Goal: Information Seeking & Learning: Learn about a topic

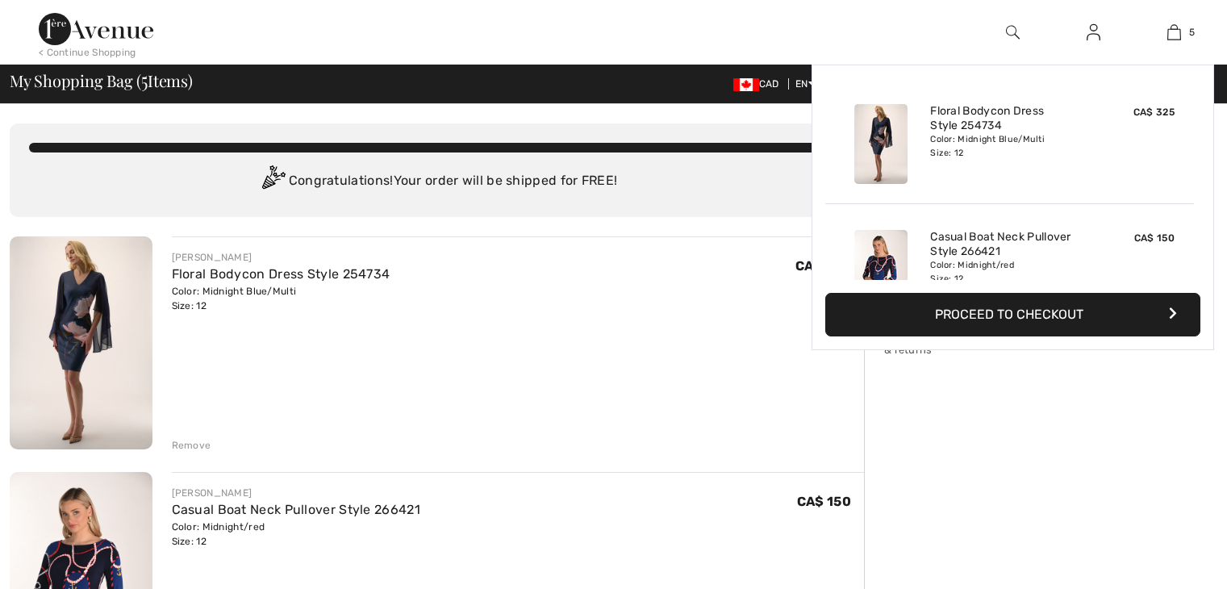
checkbox input "true"
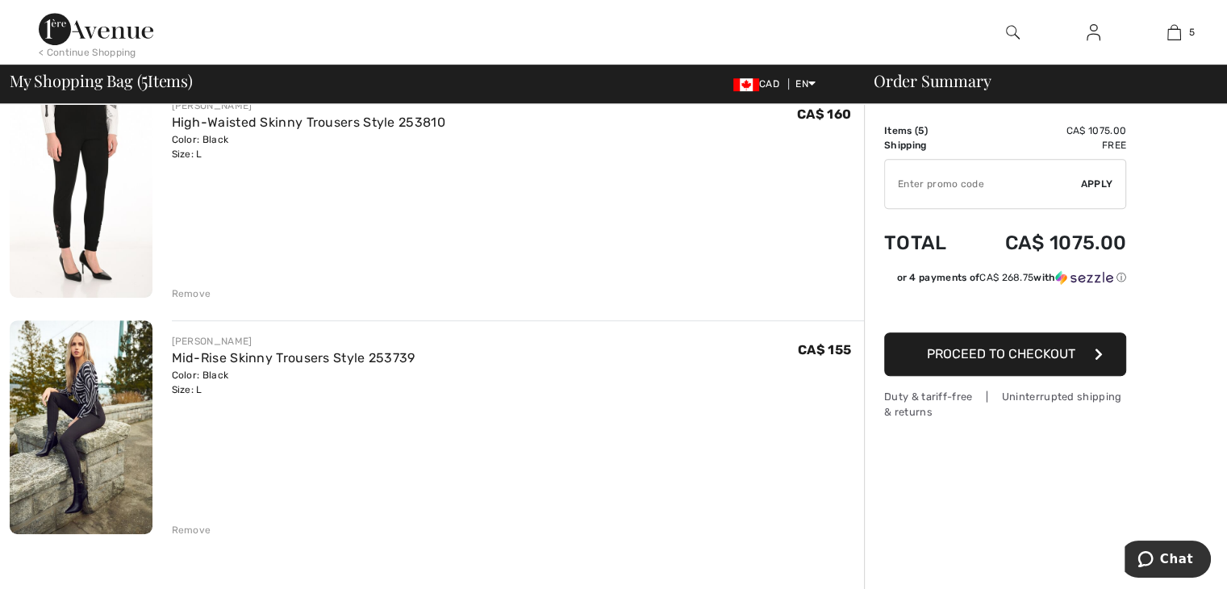
scroll to position [888, 0]
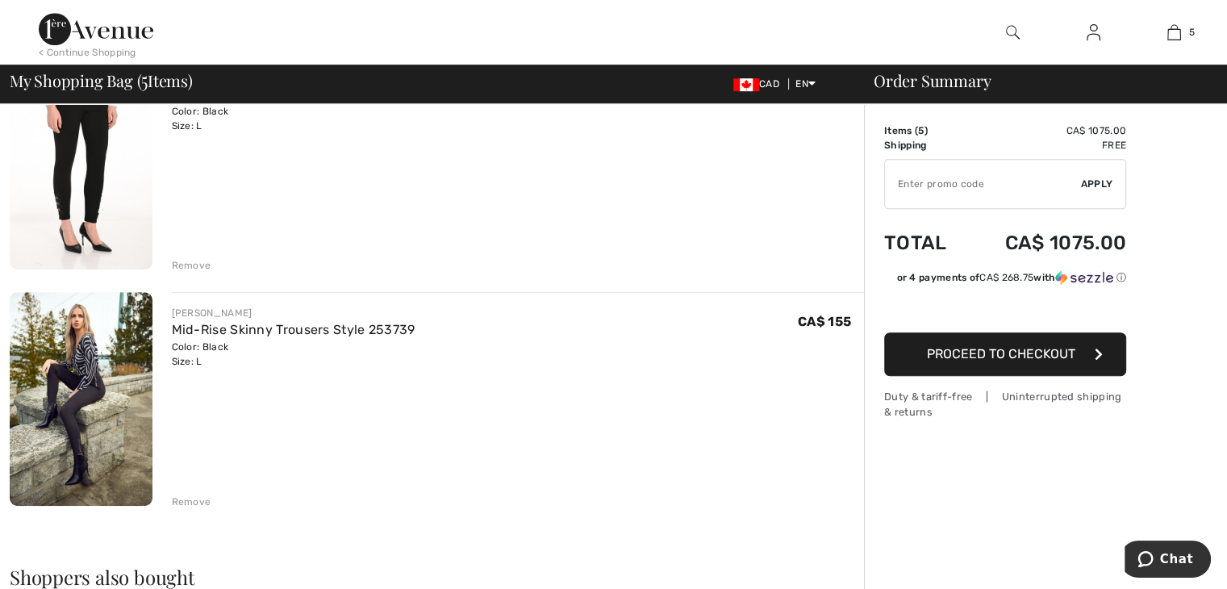
click at [75, 459] on img at bounding box center [81, 399] width 143 height 214
click at [200, 265] on div "Remove" at bounding box center [192, 265] width 40 height 15
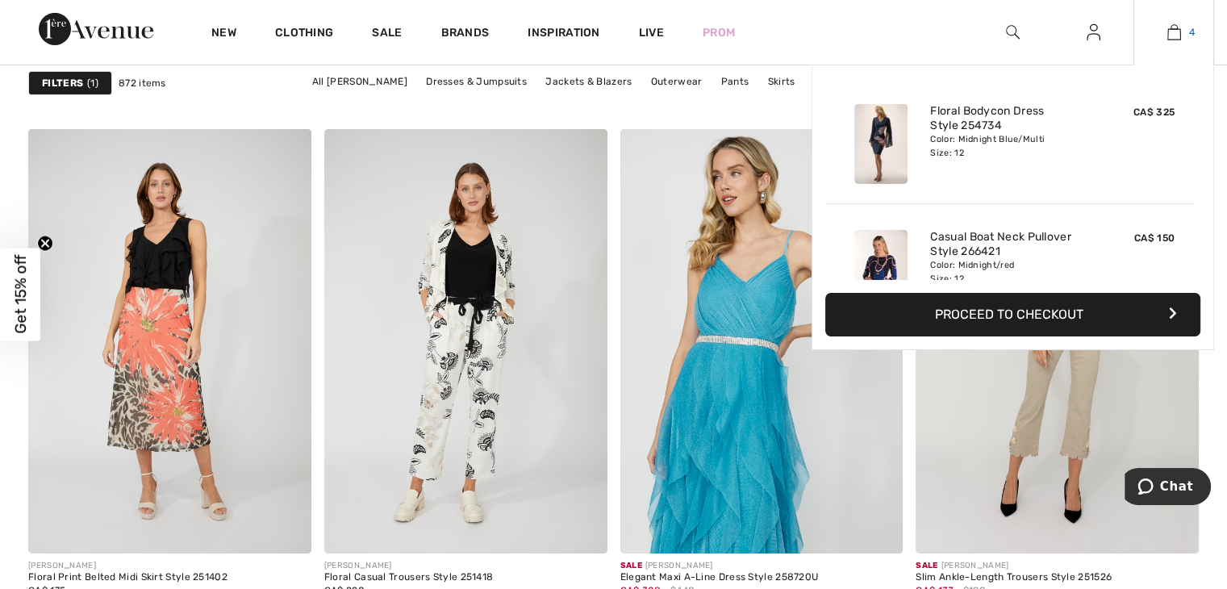
click at [1172, 25] on img at bounding box center [1175, 32] width 14 height 19
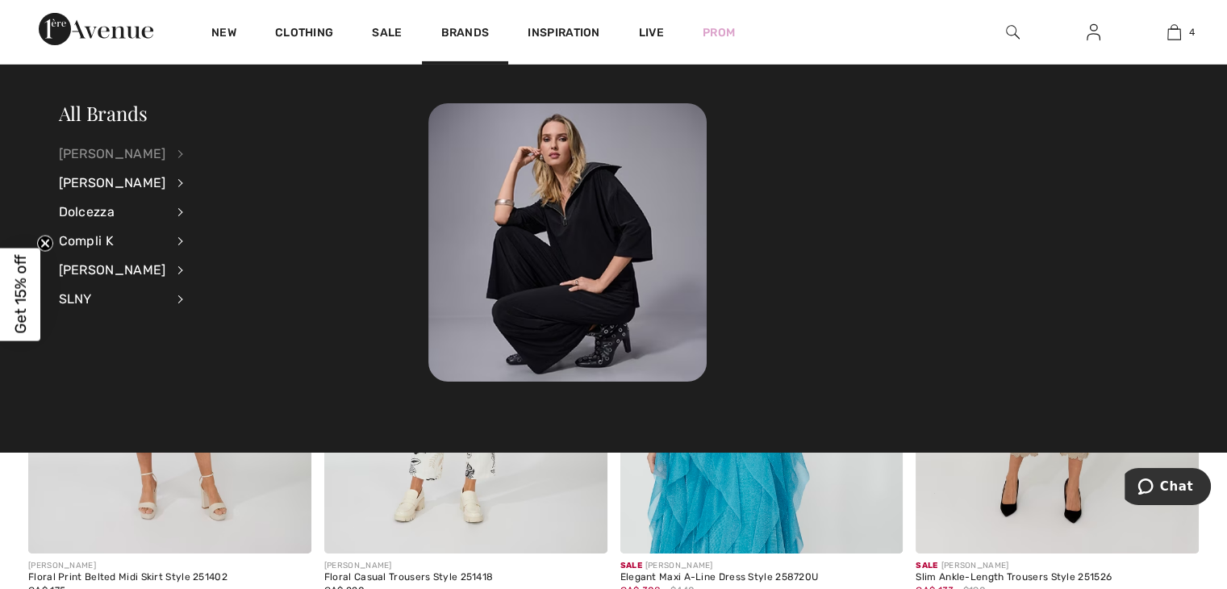
click at [91, 151] on div "[PERSON_NAME]" at bounding box center [112, 154] width 107 height 29
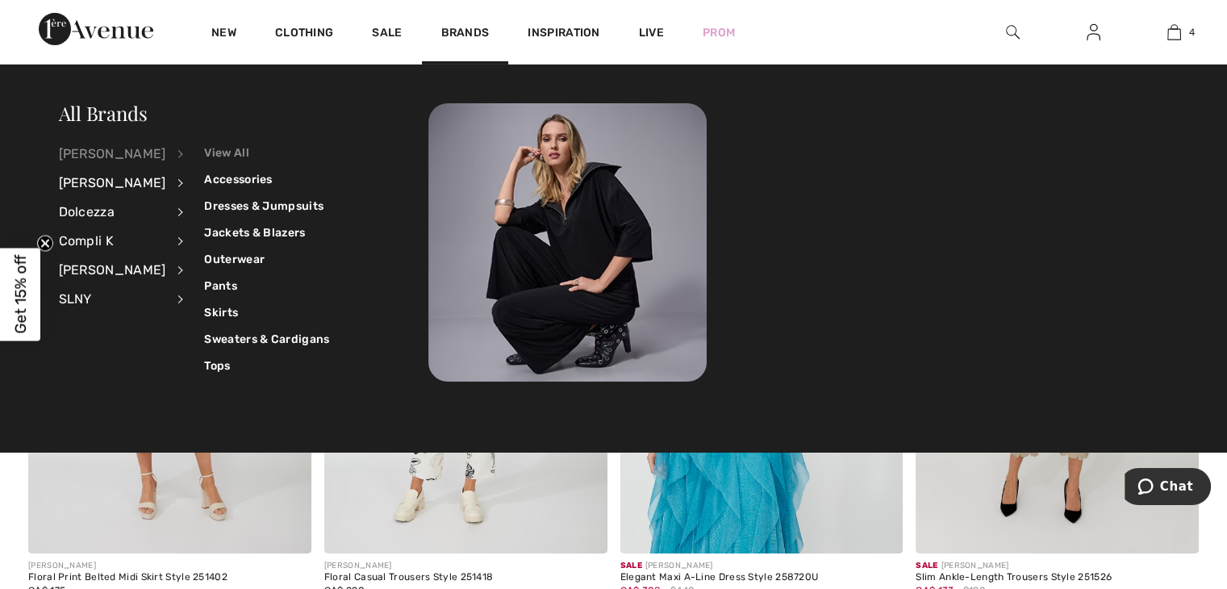
click at [204, 149] on link "View All" at bounding box center [266, 153] width 125 height 27
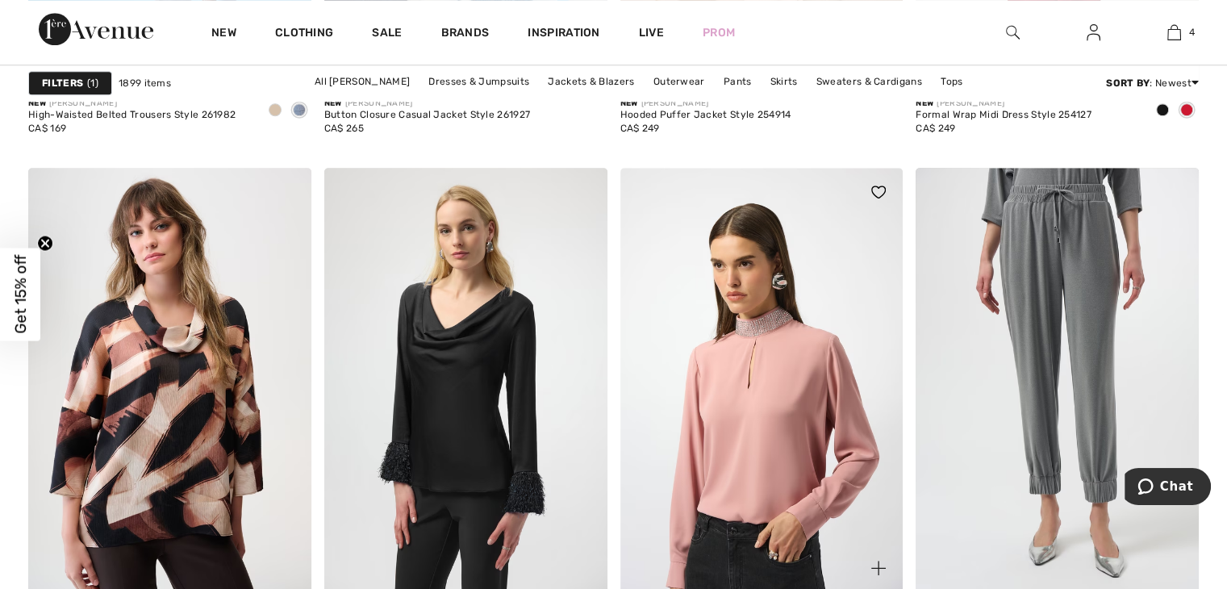
scroll to position [7827, 0]
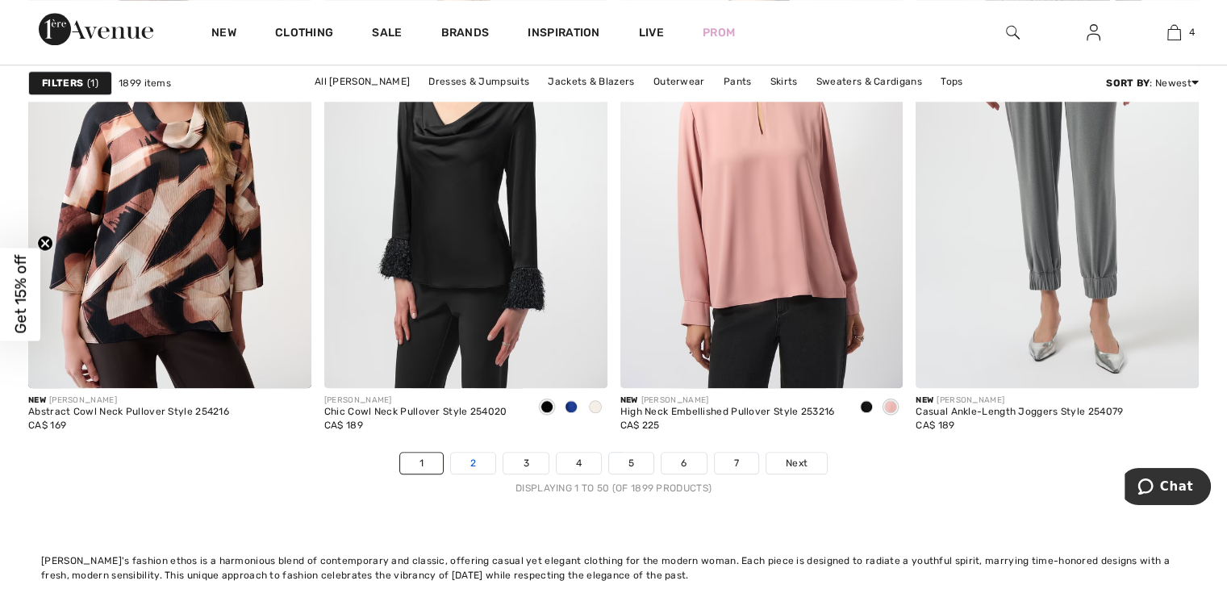
click at [487, 464] on link "2" at bounding box center [473, 463] width 44 height 21
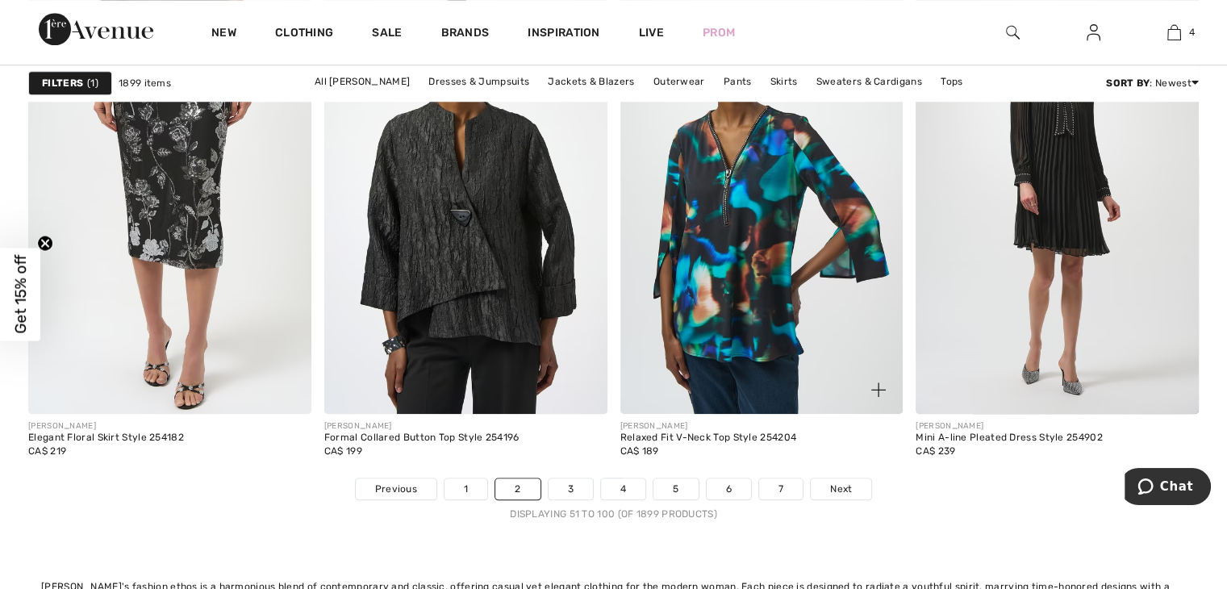
scroll to position [7908, 0]
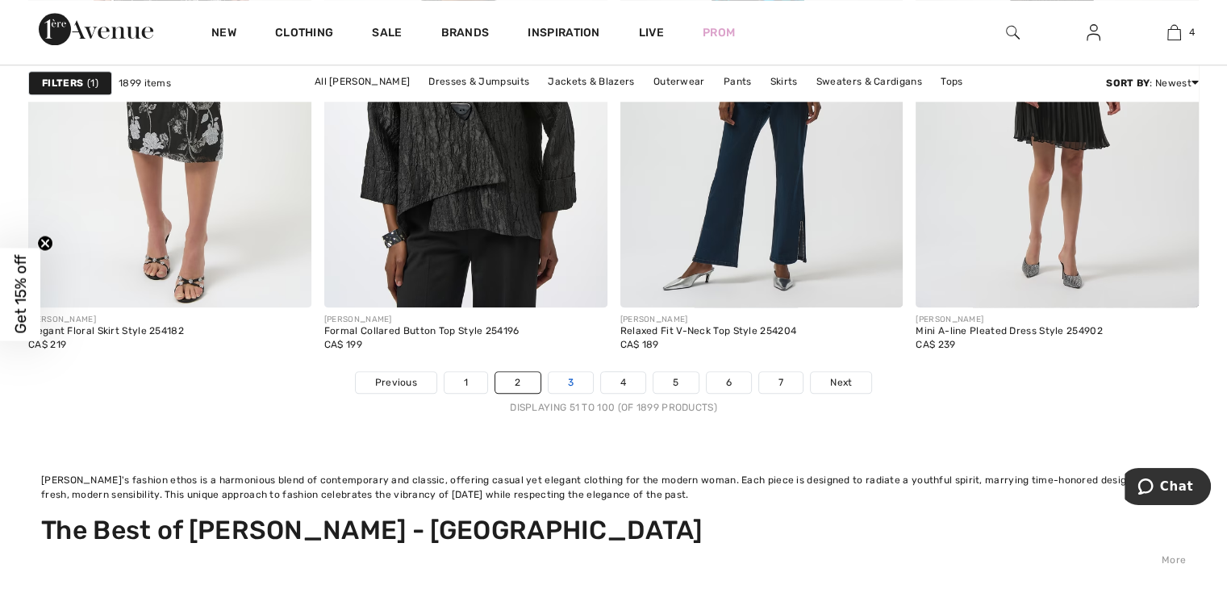
click at [576, 376] on link "3" at bounding box center [571, 382] width 44 height 21
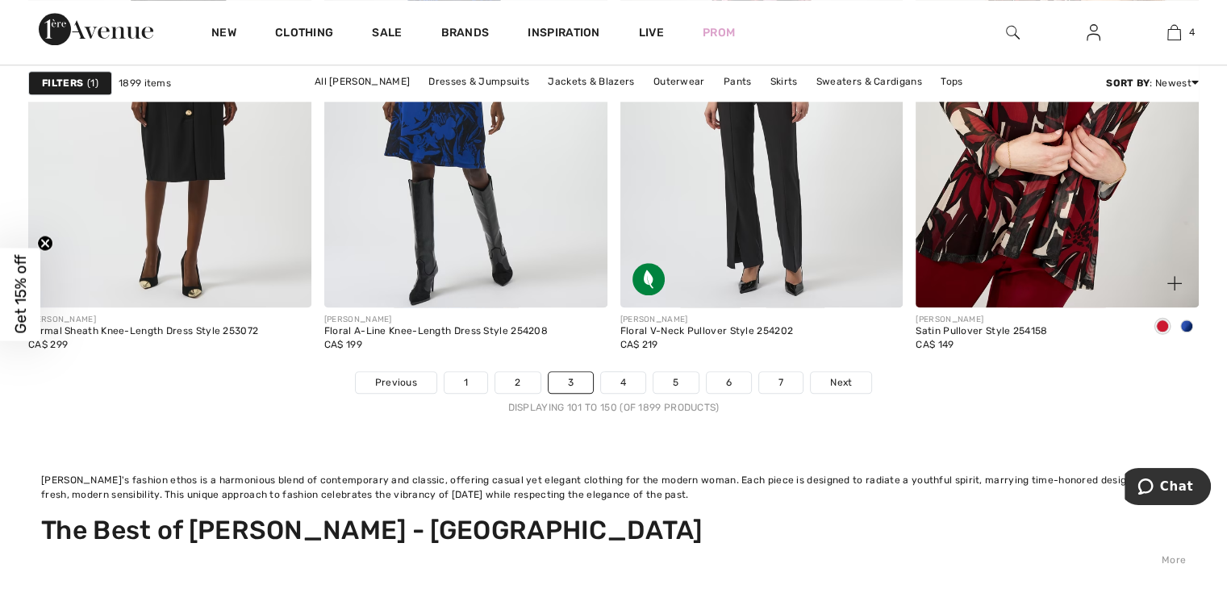
scroll to position [7989, 0]
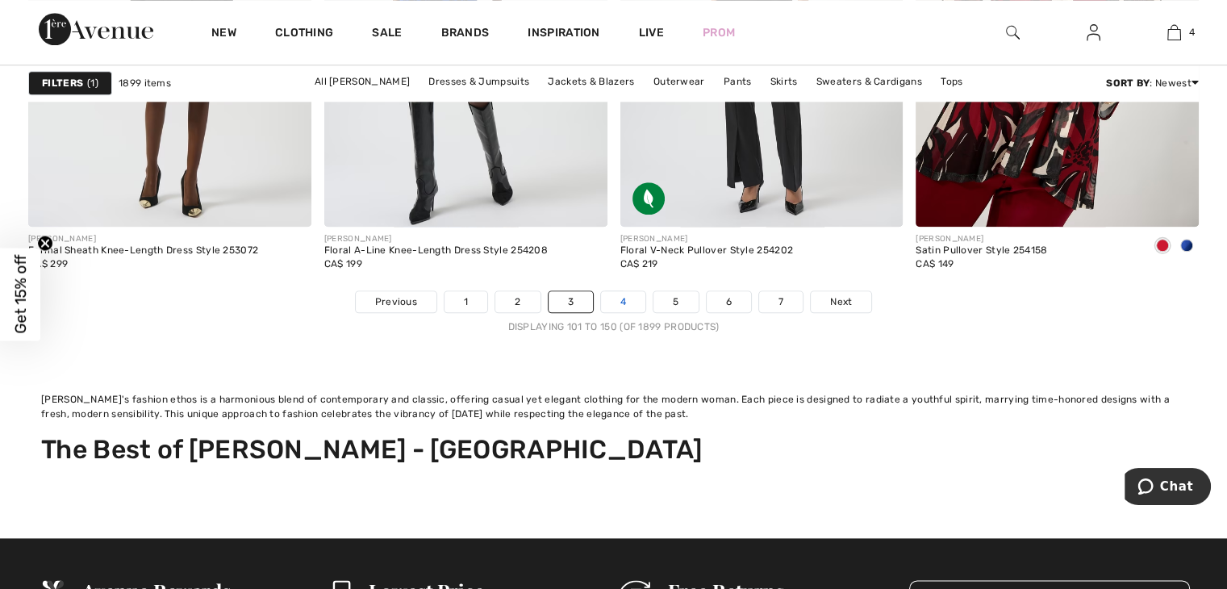
click at [623, 295] on link "4" at bounding box center [623, 301] width 44 height 21
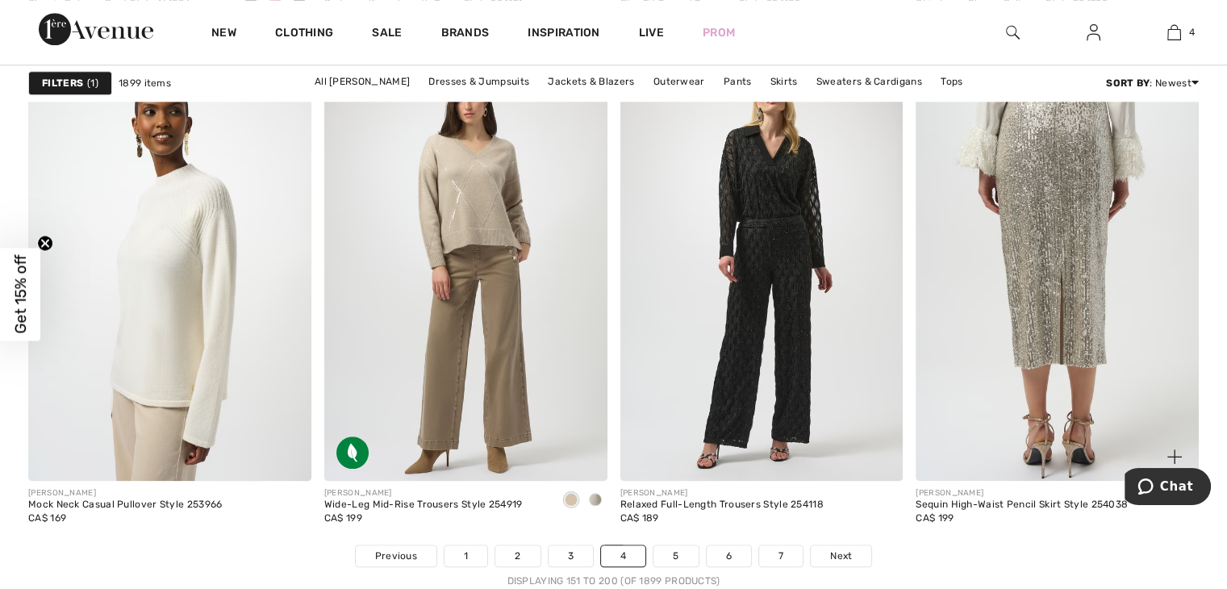
scroll to position [7989, 0]
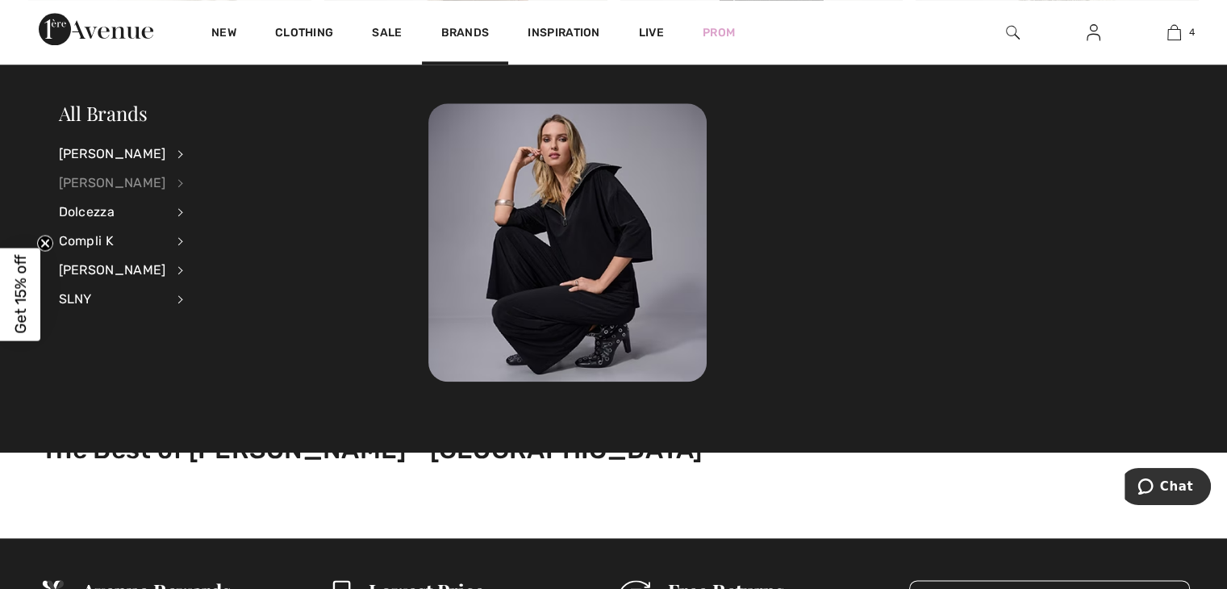
click at [126, 176] on div "[PERSON_NAME]" at bounding box center [112, 183] width 107 height 29
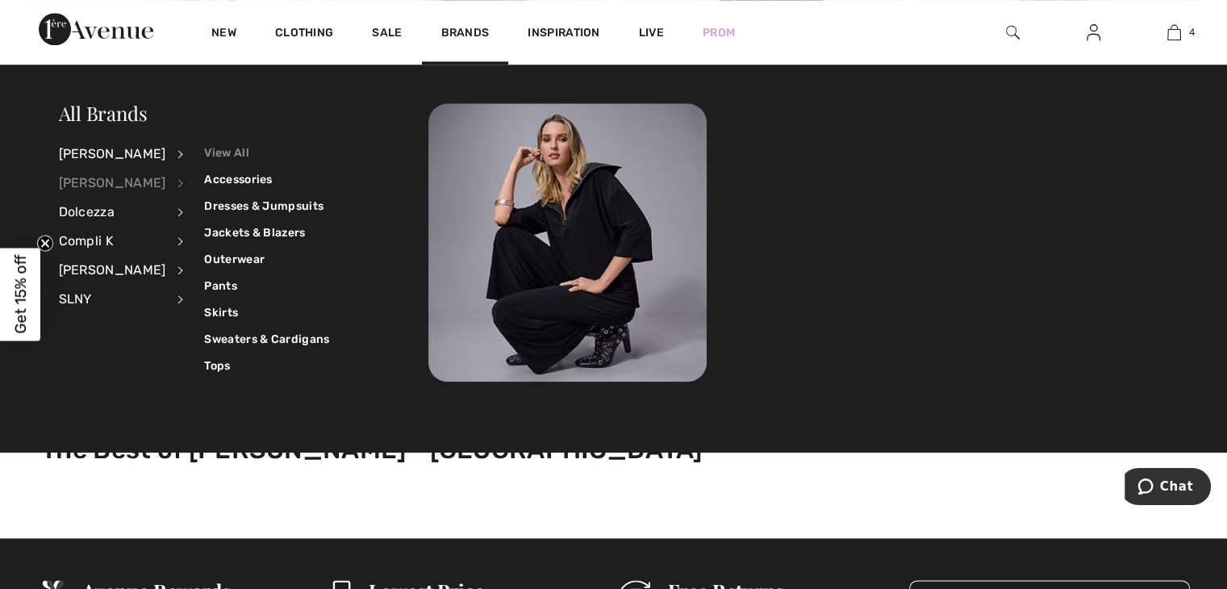
click at [204, 152] on link "View All" at bounding box center [266, 153] width 125 height 27
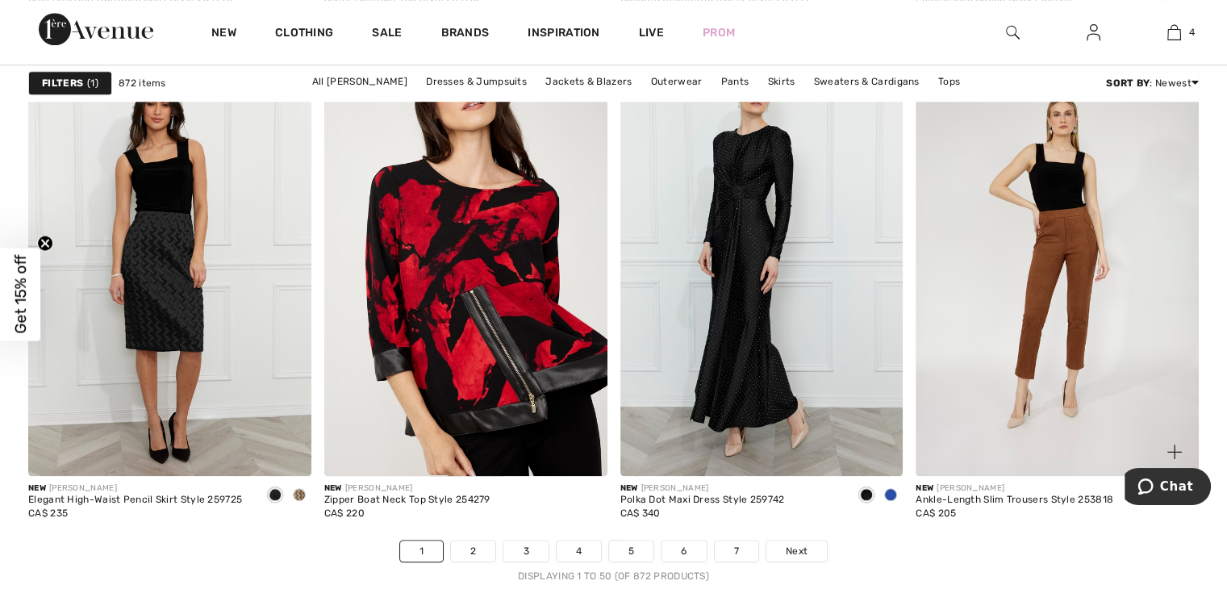
scroll to position [7827, 0]
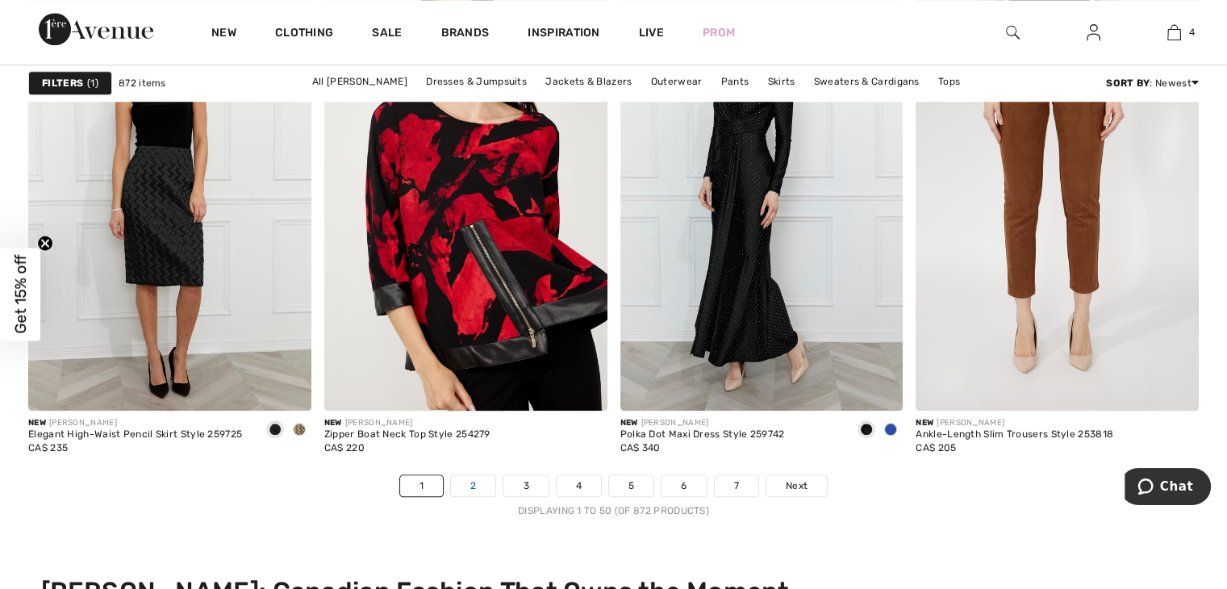
click at [471, 480] on link "2" at bounding box center [473, 485] width 44 height 21
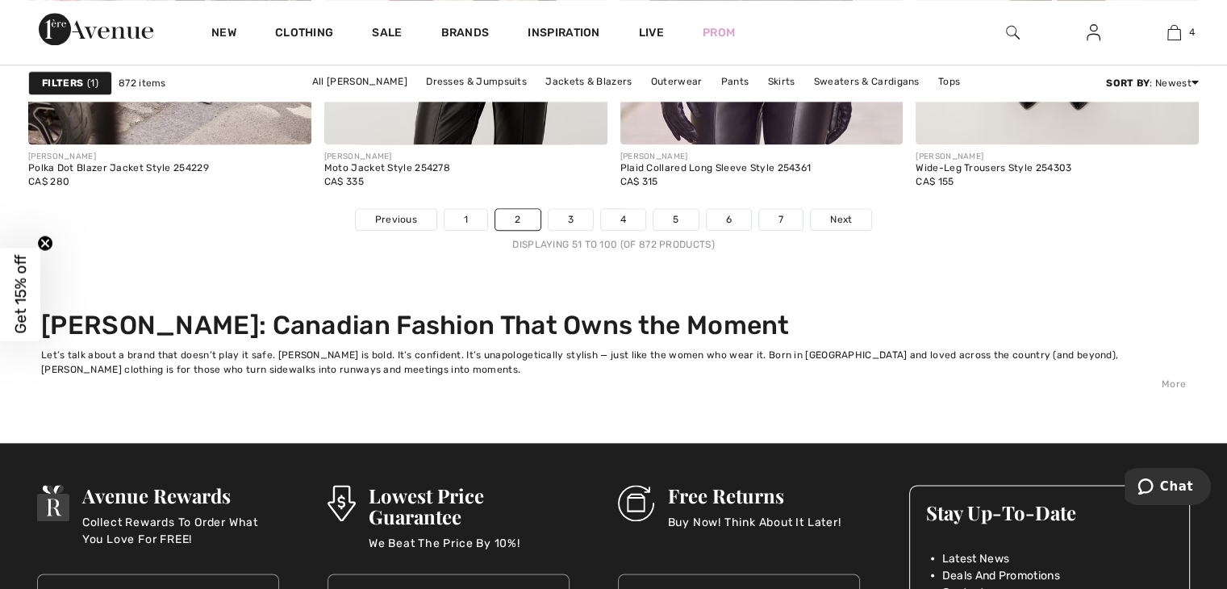
scroll to position [7869, 0]
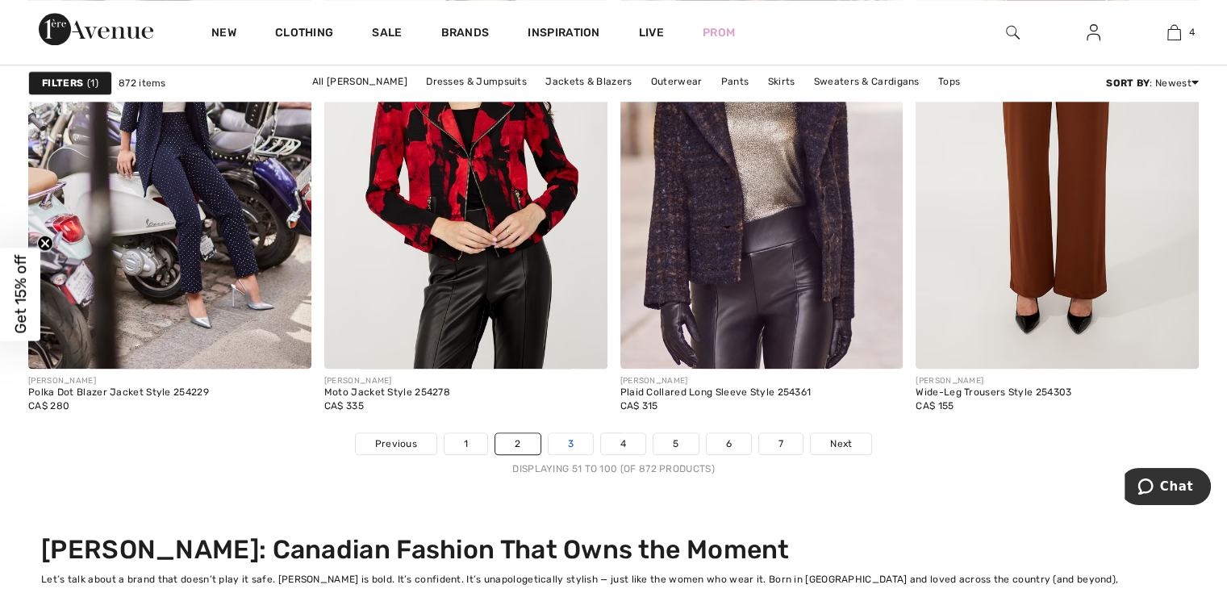
click at [571, 442] on link "3" at bounding box center [571, 443] width 44 height 21
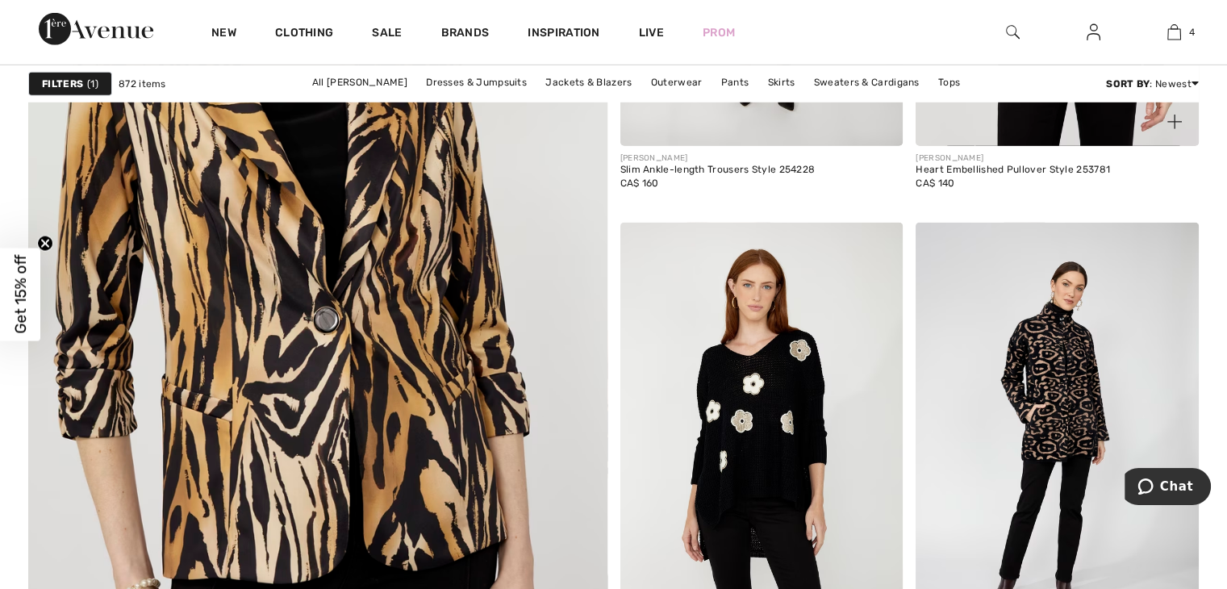
scroll to position [4922, 0]
